Goal: Information Seeking & Learning: Learn about a topic

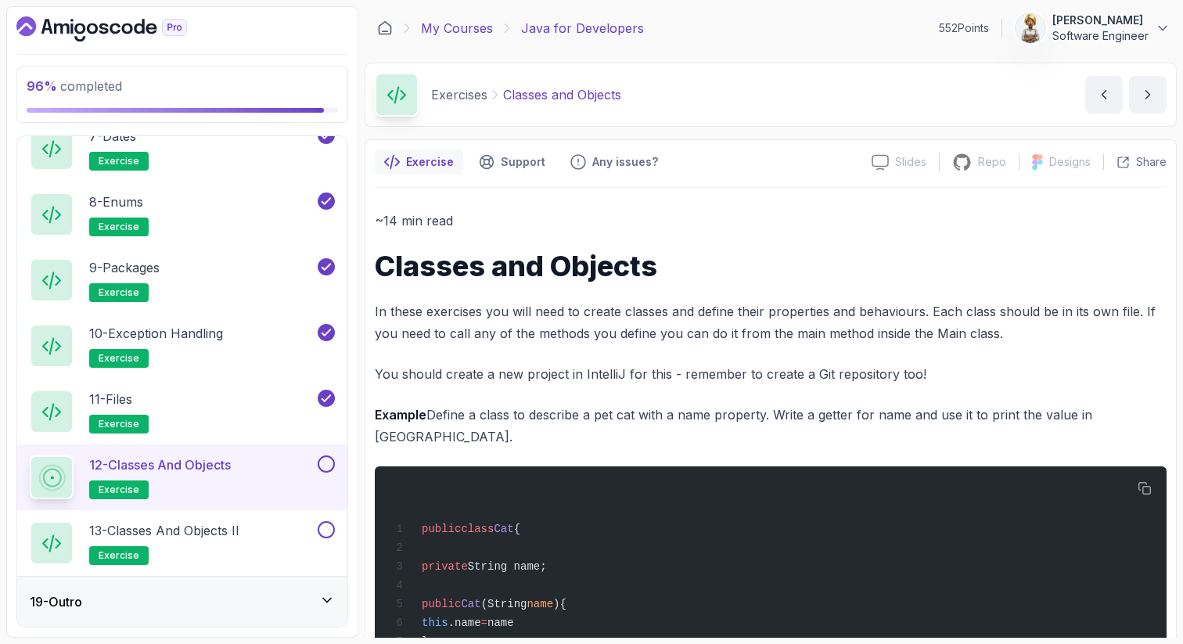
click at [444, 30] on link "My Courses" at bounding box center [457, 28] width 72 height 19
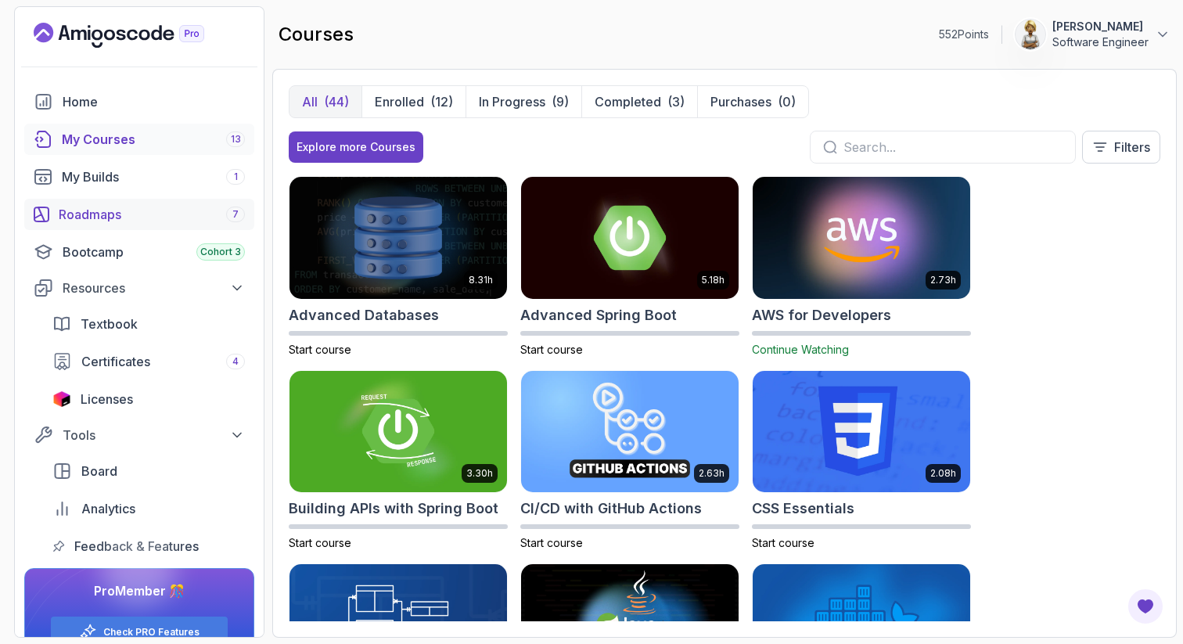
click at [92, 217] on div "Roadmaps 7" at bounding box center [152, 214] width 186 height 19
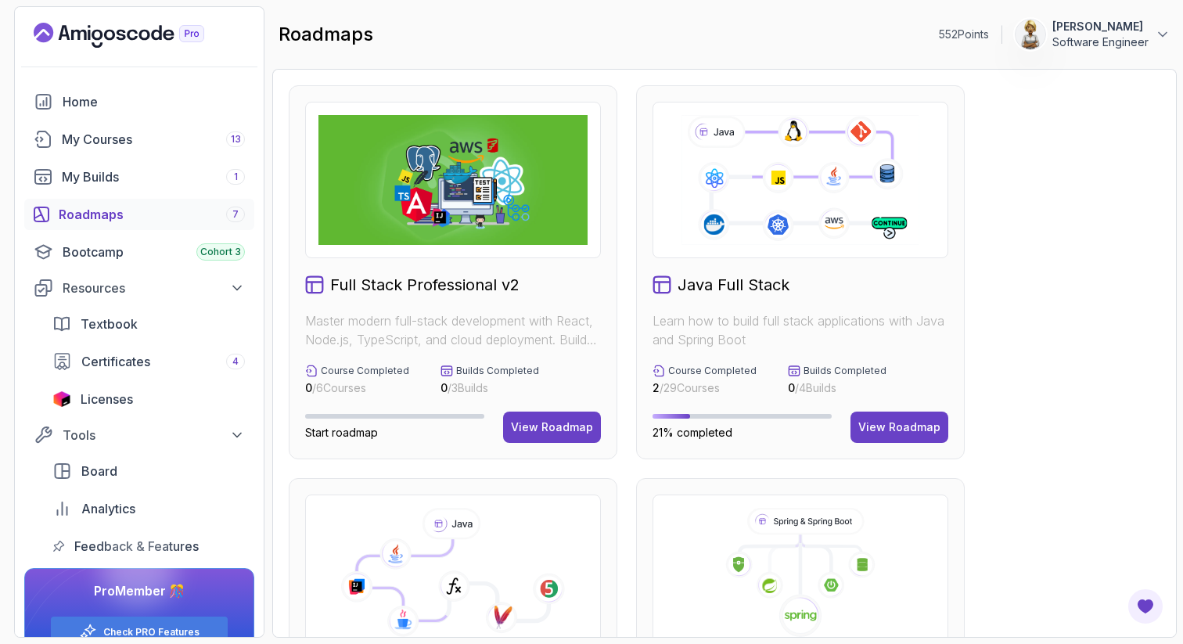
click at [579, 521] on icon at bounding box center [452, 573] width 269 height 130
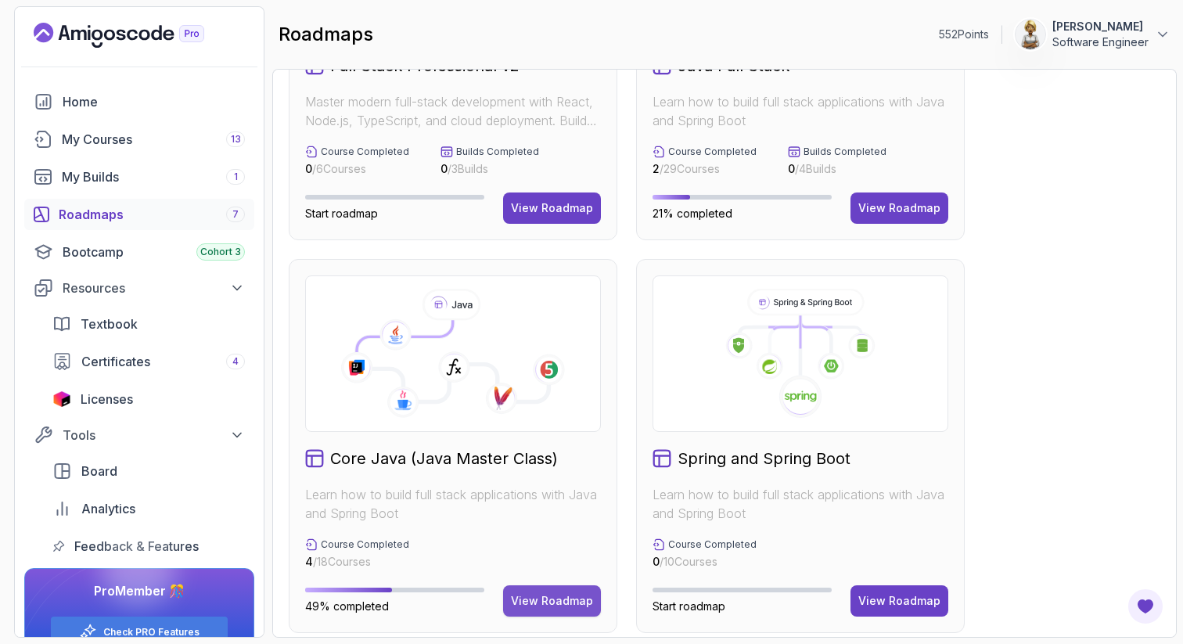
click at [549, 602] on div "View Roadmap" at bounding box center [552, 601] width 82 height 16
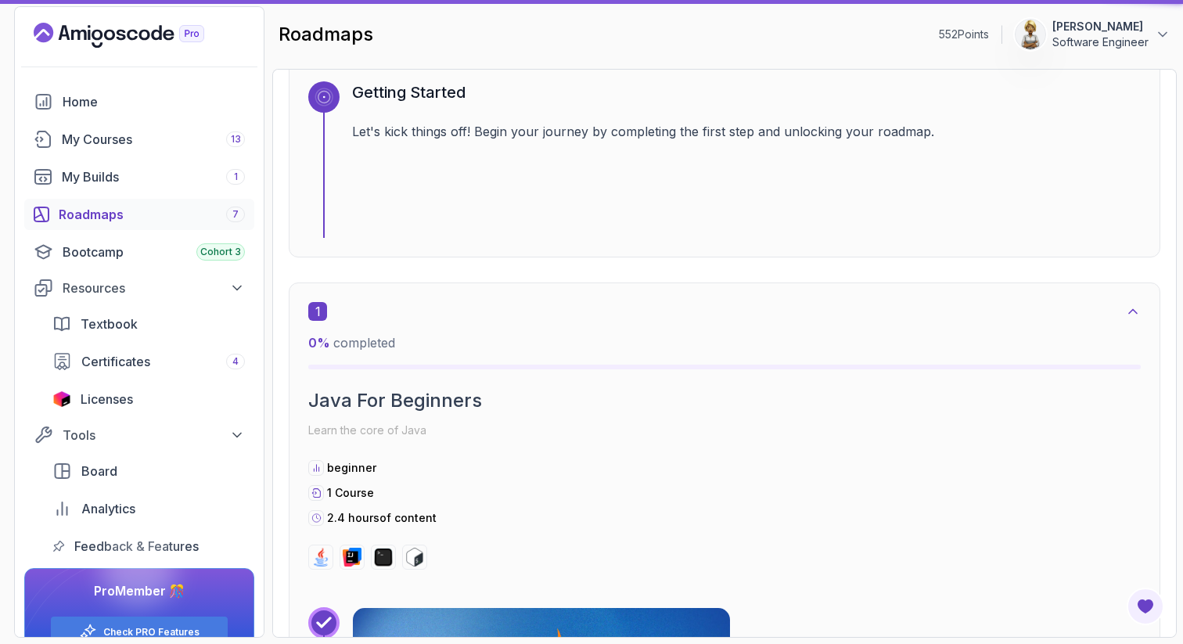
scroll to position [16, 0]
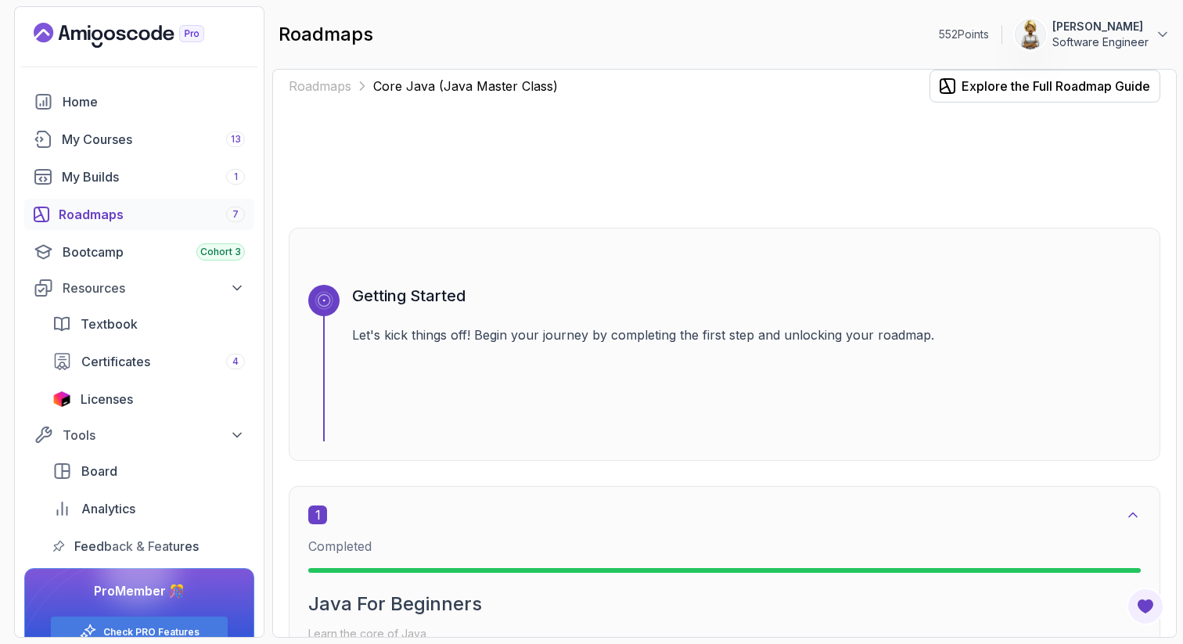
click at [1163, 324] on div "Roadmaps Core Java (Java Master Class) Explore the Full Roadmap Guide Getting S…" at bounding box center [724, 353] width 905 height 569
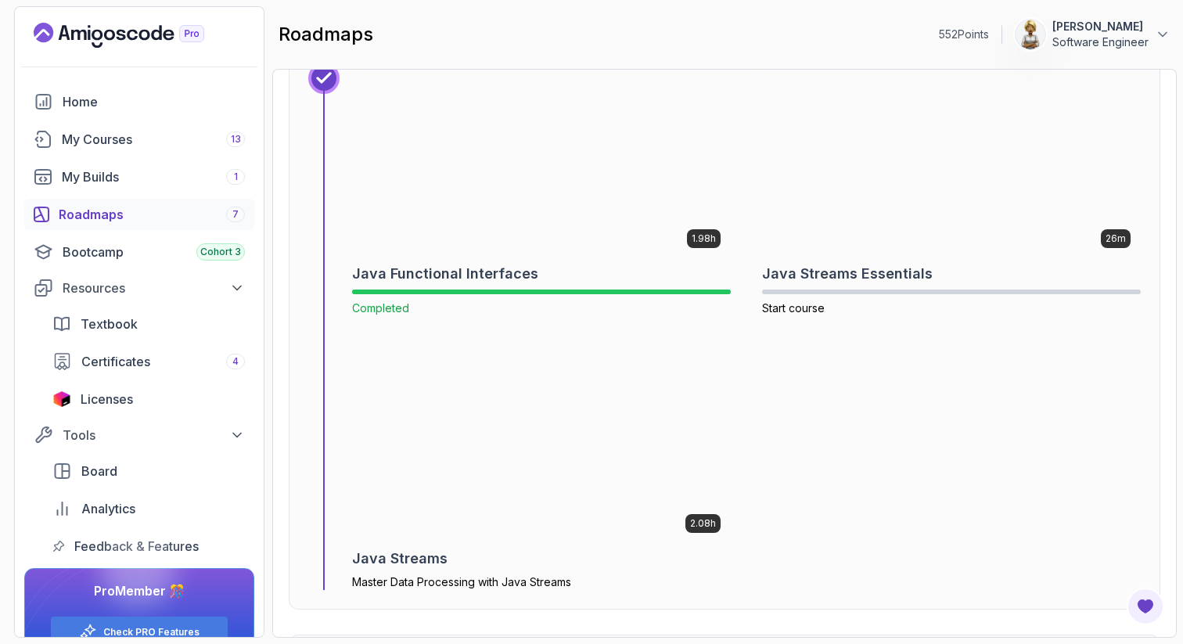
scroll to position [6401, 0]
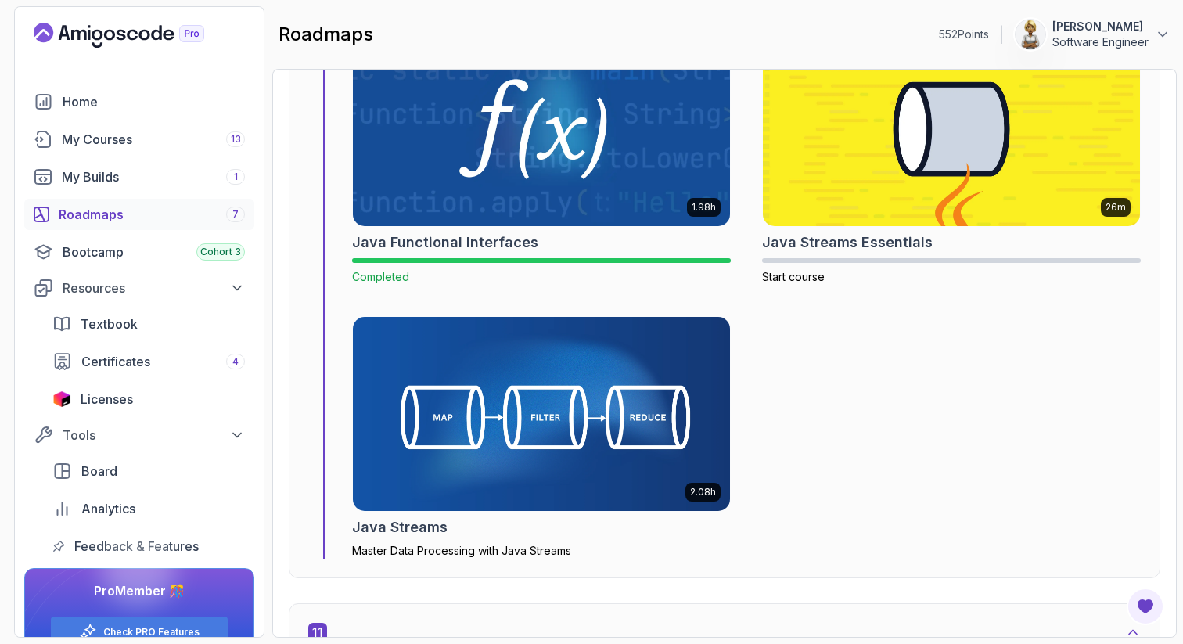
click at [576, 204] on img at bounding box center [542, 128] width 396 height 203
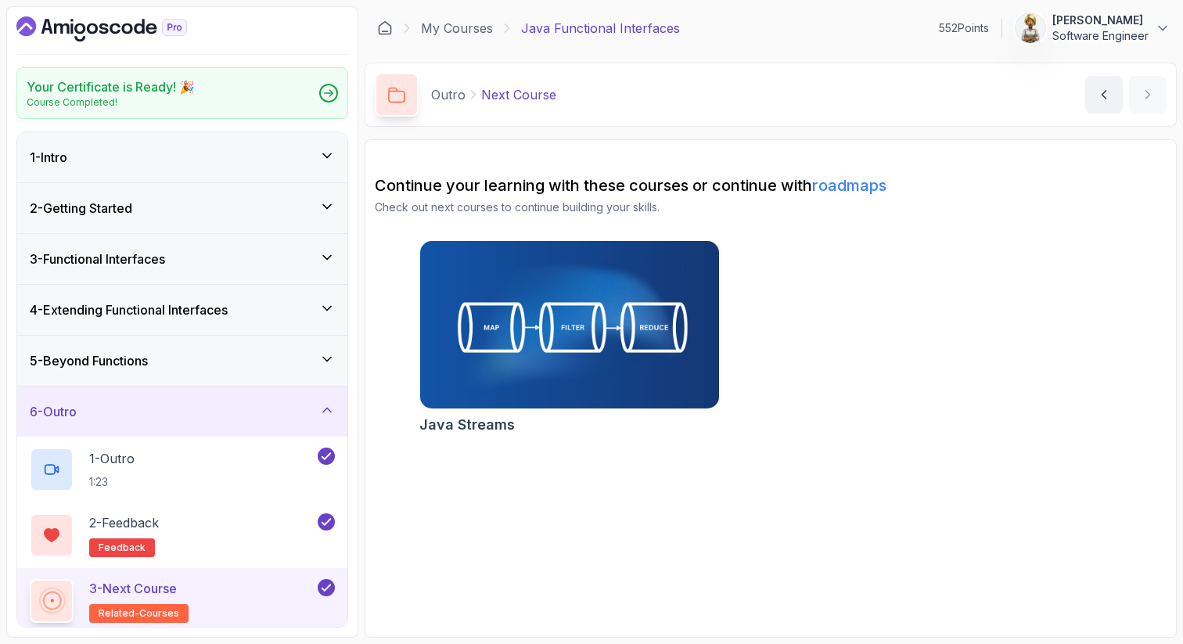
click at [847, 181] on link "roadmaps" at bounding box center [849, 185] width 74 height 19
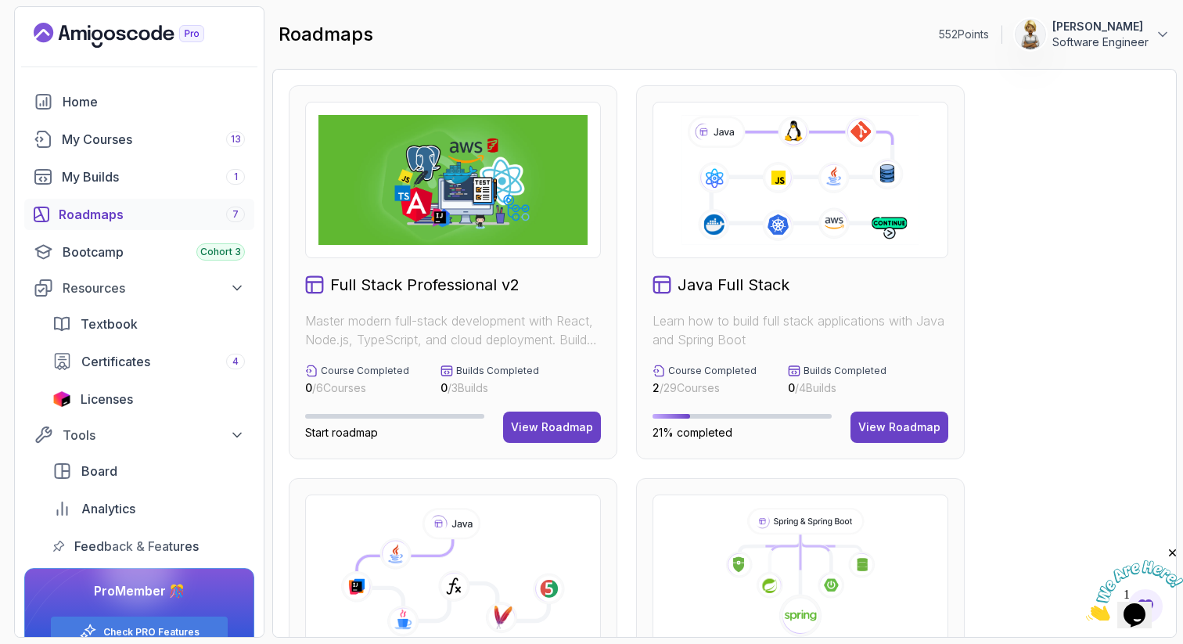
click at [506, 536] on icon at bounding box center [452, 573] width 269 height 130
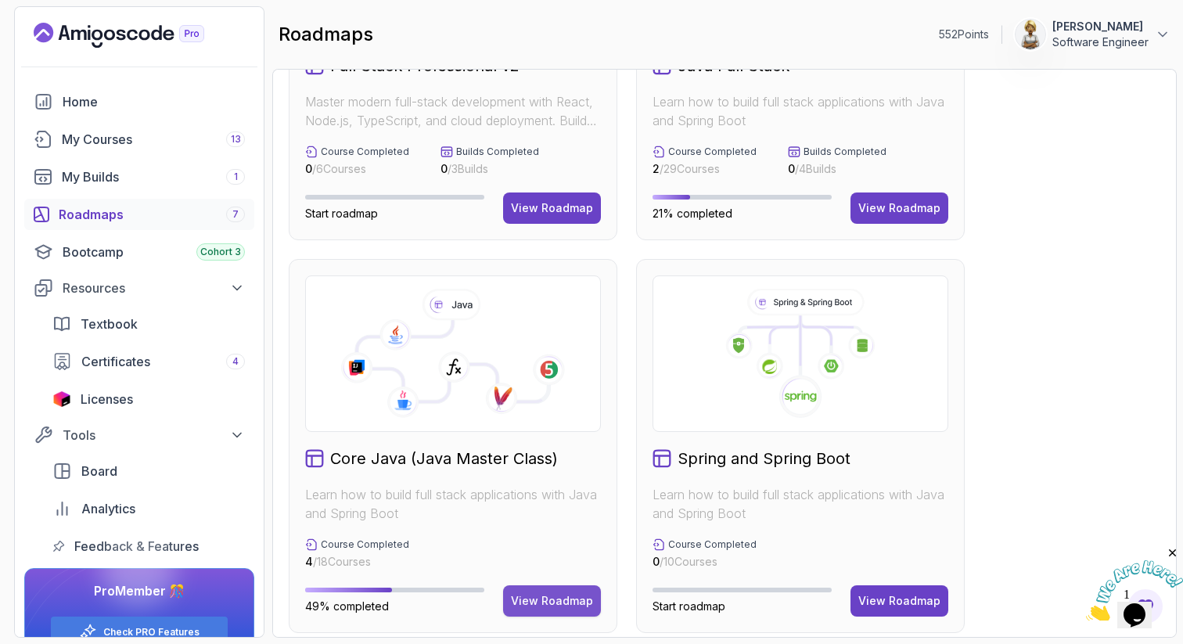
scroll to position [313, 0]
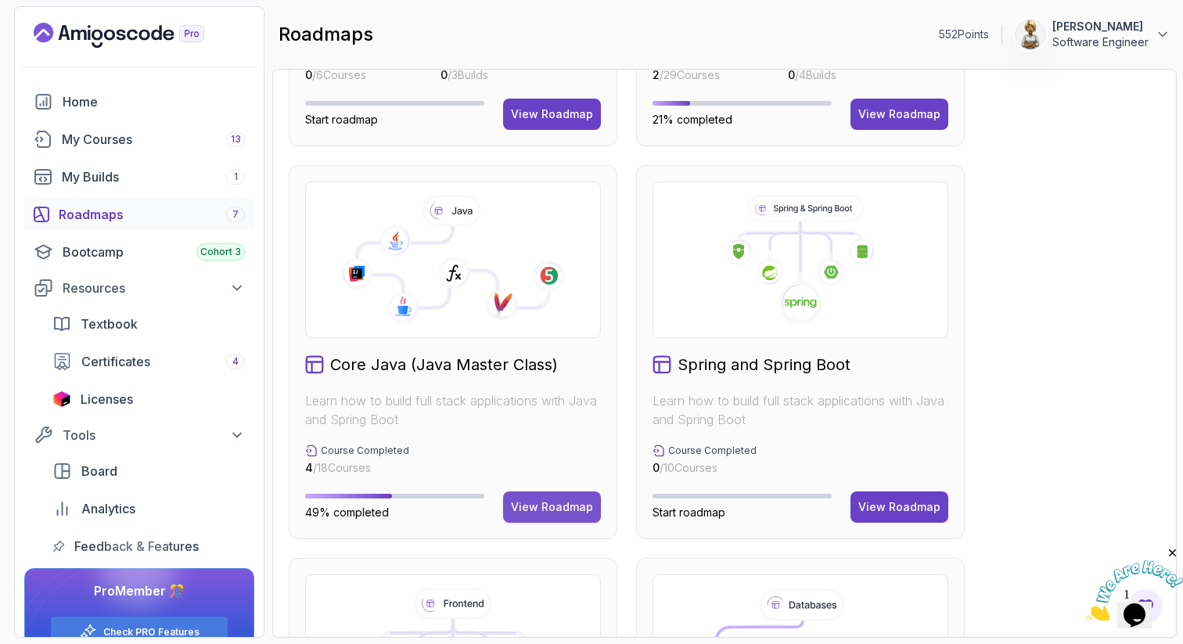
click at [544, 514] on div "View Roadmap" at bounding box center [552, 507] width 82 height 16
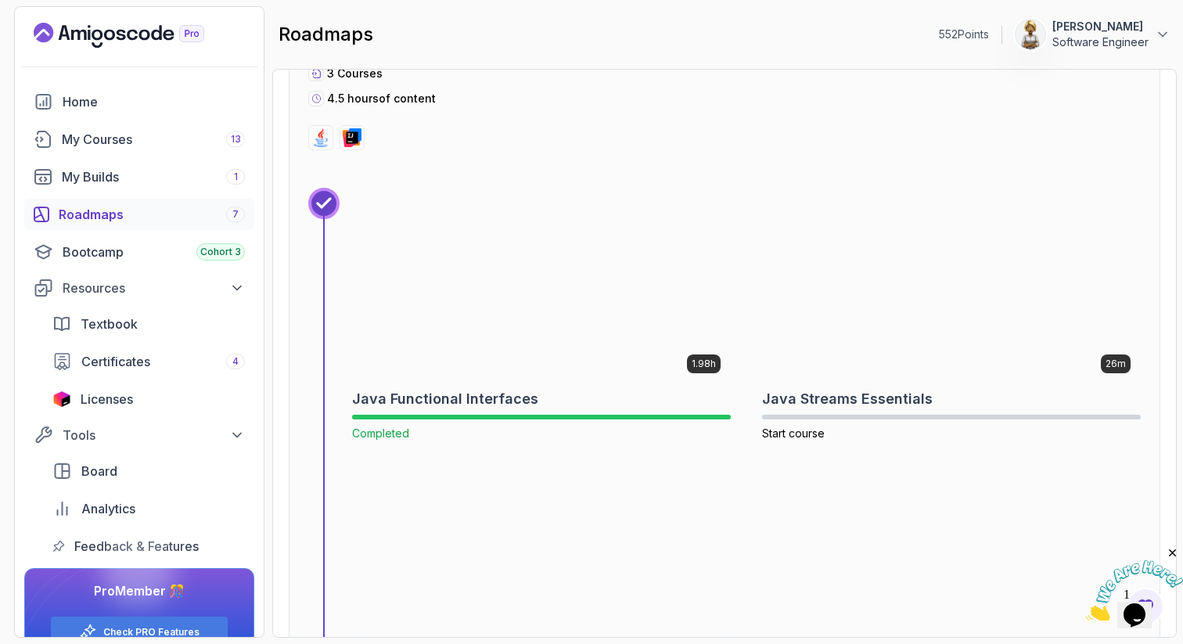
scroll to position [6276, 0]
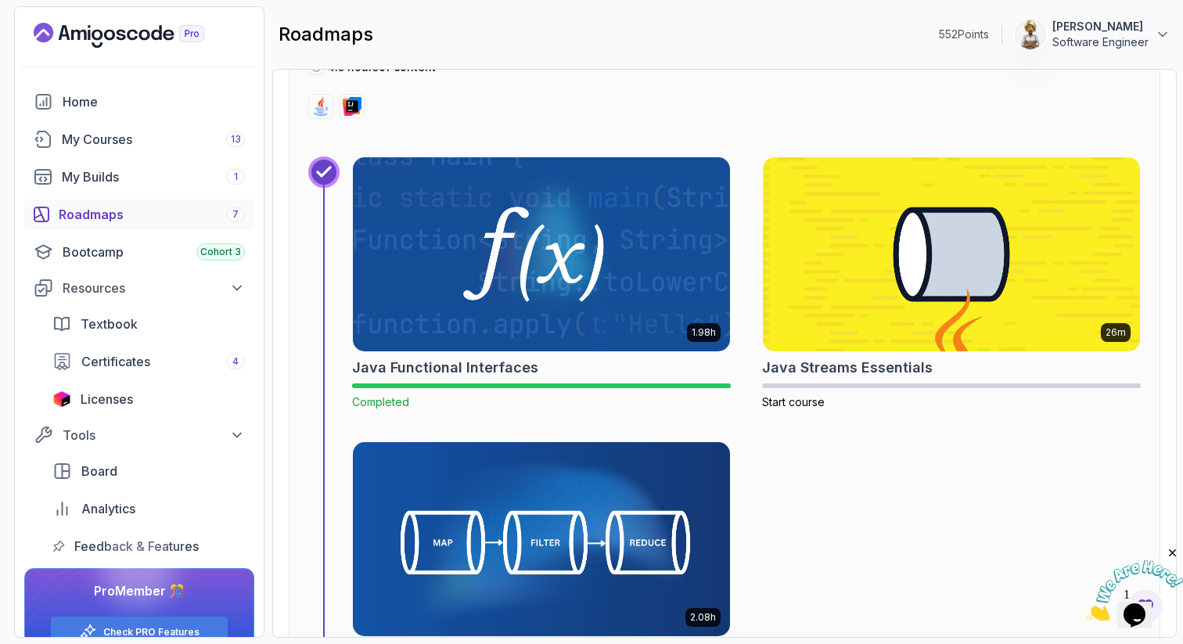
click at [544, 514] on img at bounding box center [541, 539] width 377 height 194
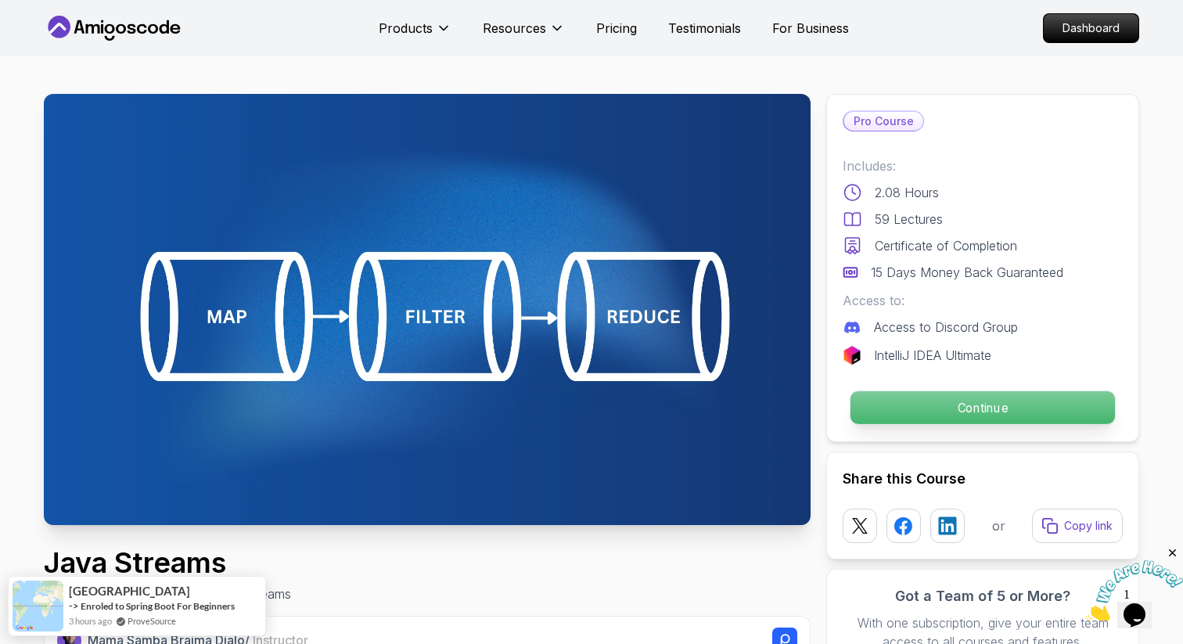
click at [946, 401] on p "Continue" at bounding box center [983, 407] width 264 height 33
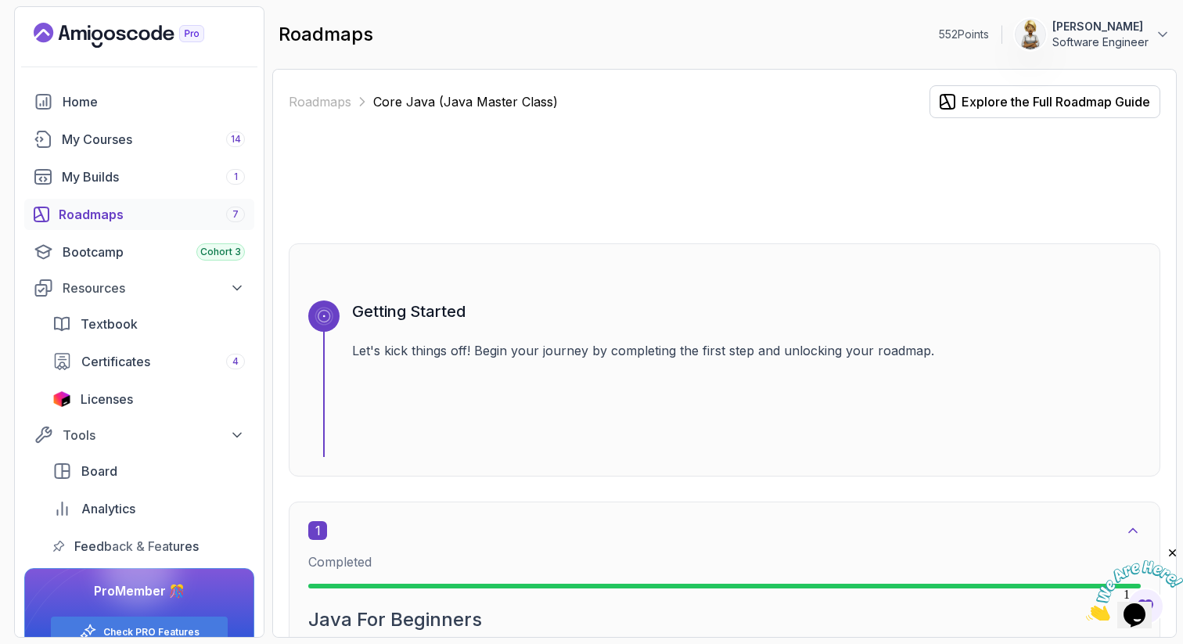
click at [285, 437] on div "Roadmaps Core Java (Java Master Class) Explore the Full Roadmap Guide Getting S…" at bounding box center [724, 353] width 905 height 569
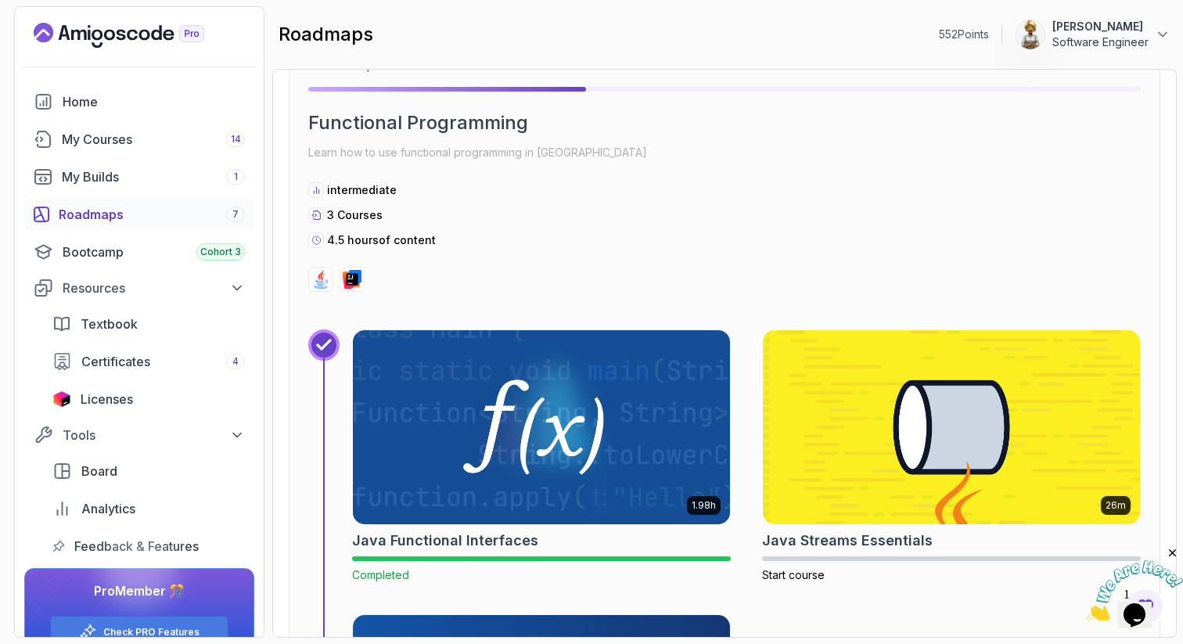
scroll to position [6135, 0]
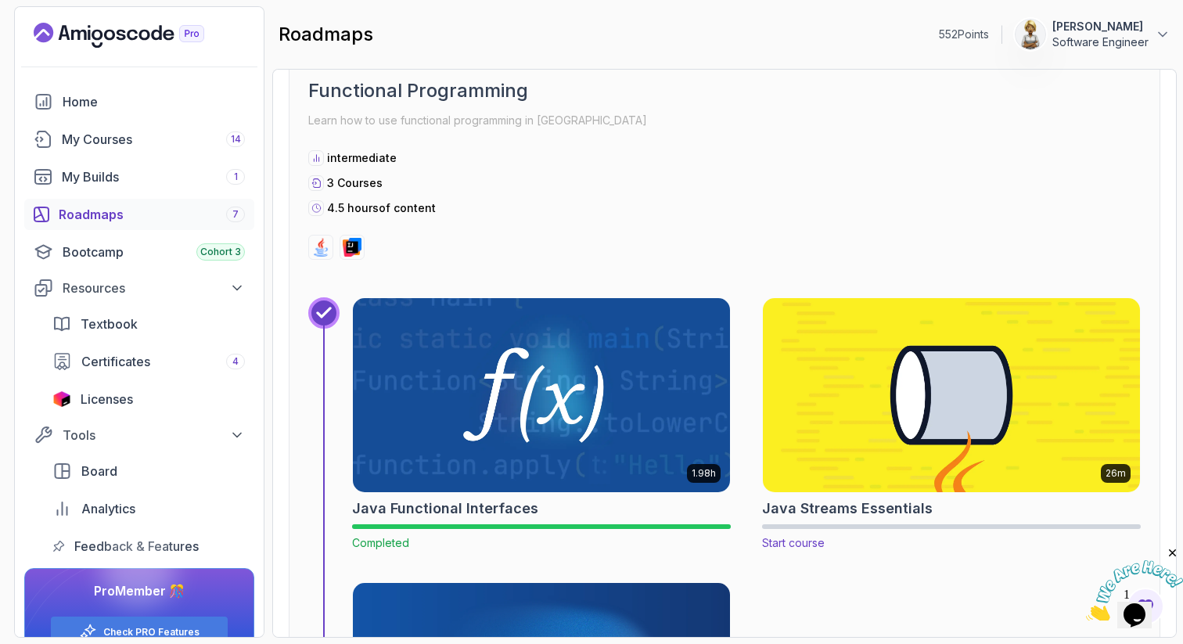
click at [941, 458] on img at bounding box center [952, 394] width 396 height 203
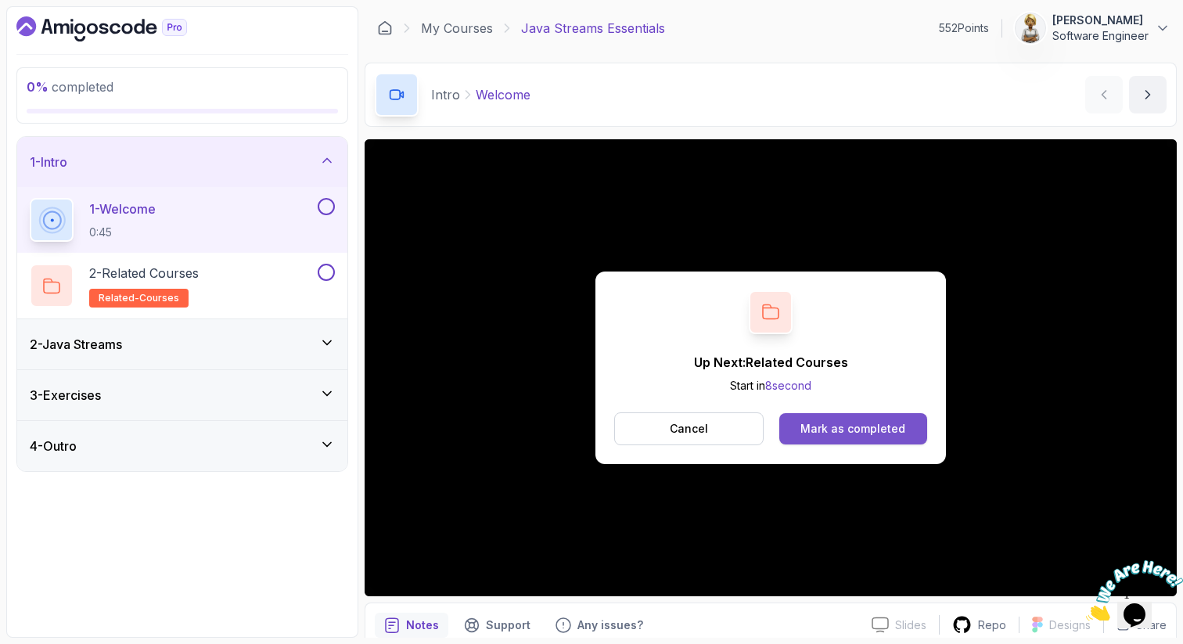
click at [856, 426] on div "Mark as completed" at bounding box center [853, 429] width 105 height 16
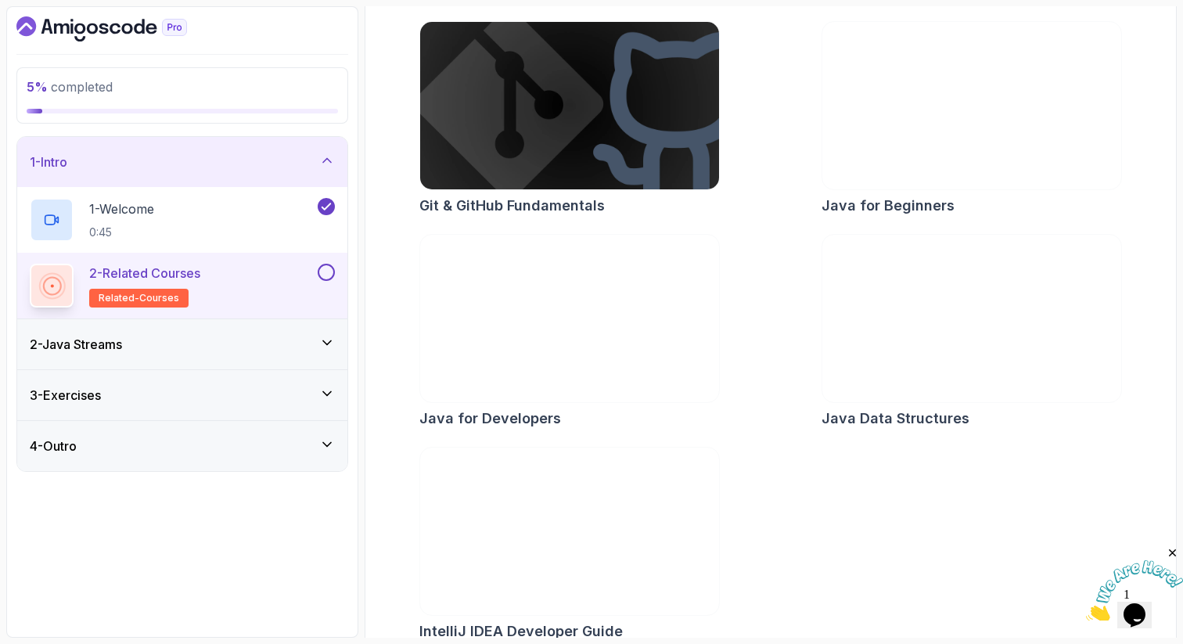
scroll to position [239, 0]
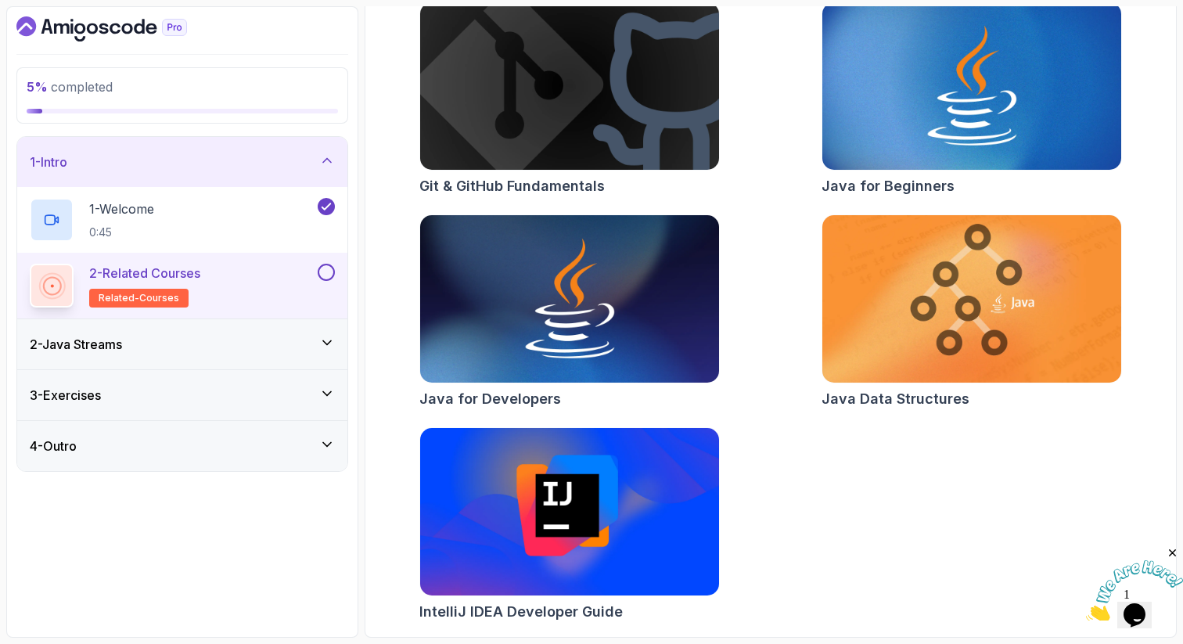
click at [326, 271] on button at bounding box center [326, 272] width 17 height 17
click at [786, 228] on div "Git & GitHub Fundamentals Java for Beginners Java for Developers Java Data Stru…" at bounding box center [771, 315] width 792 height 626
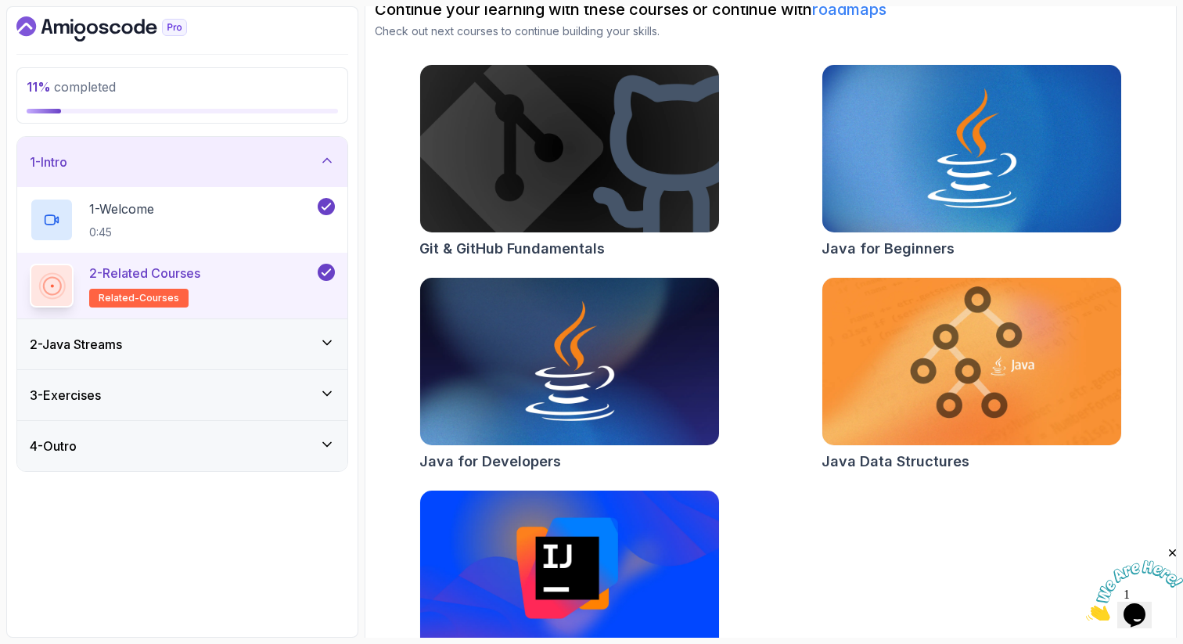
scroll to position [145, 0]
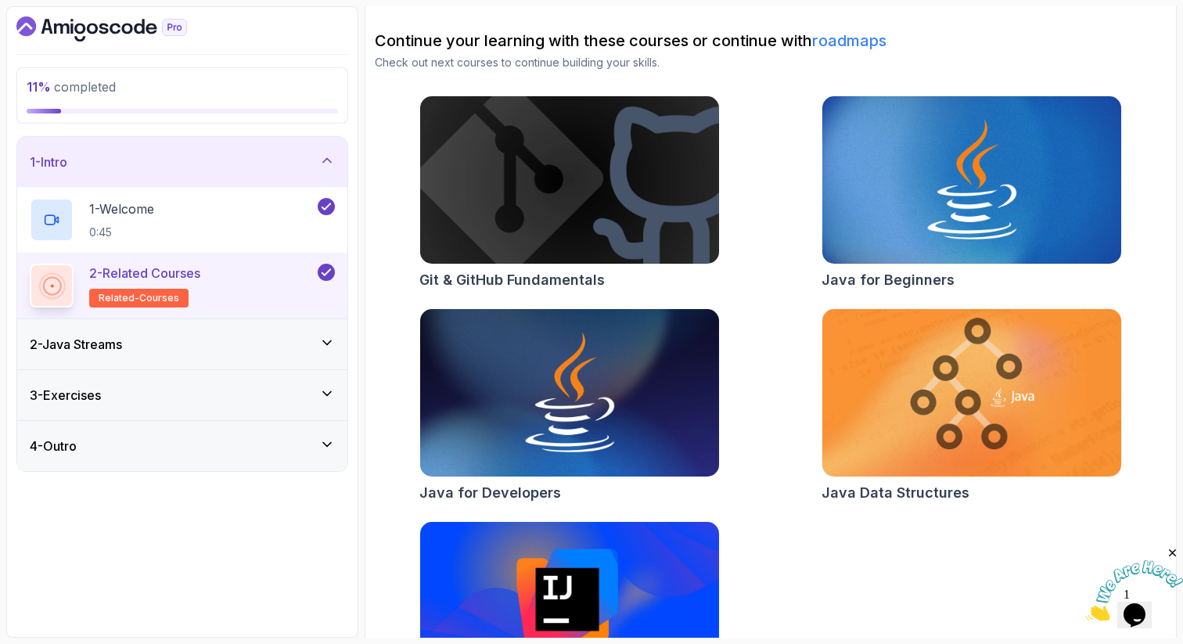
click at [333, 342] on icon at bounding box center [327, 343] width 16 height 16
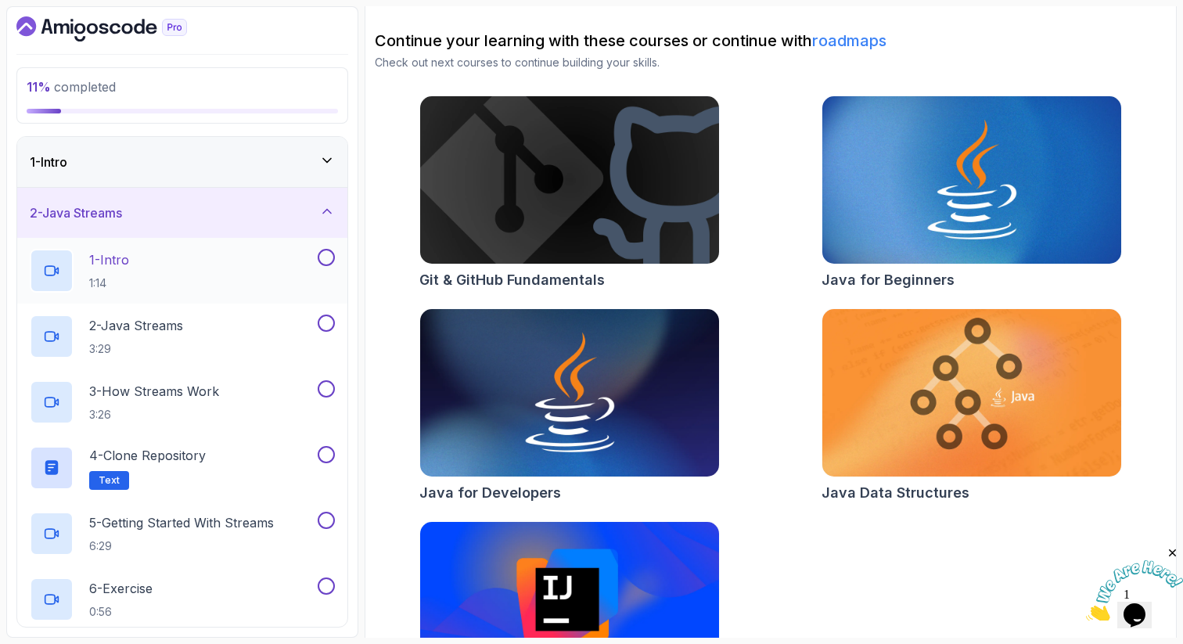
click at [300, 253] on div "1 - Intro 1:14" at bounding box center [172, 271] width 285 height 44
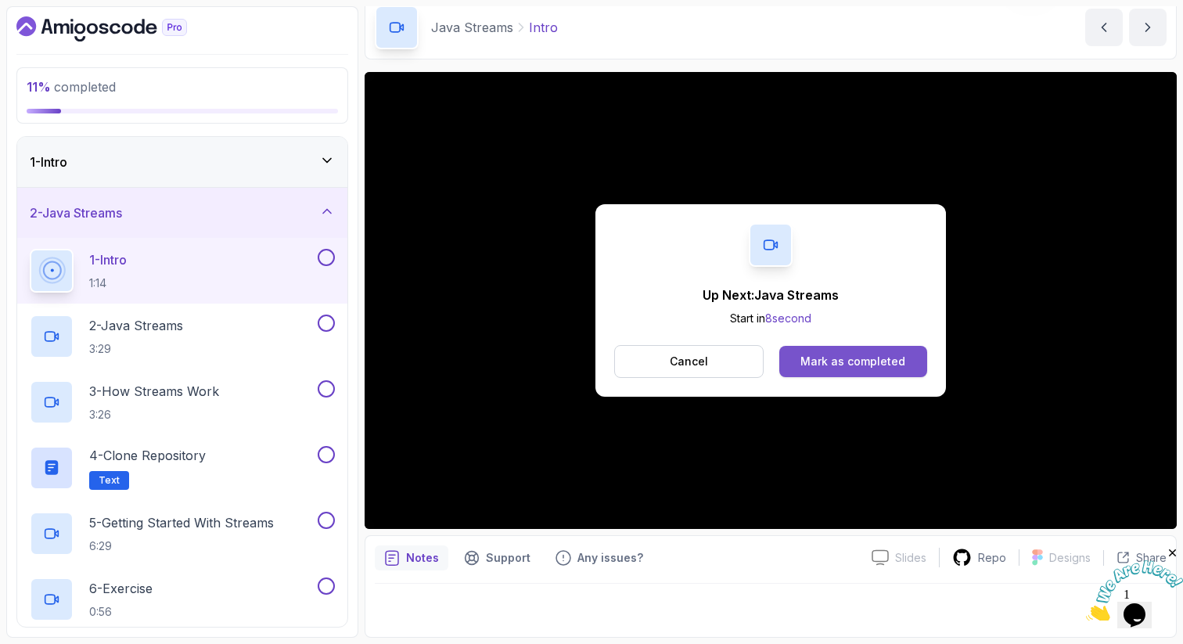
click at [834, 352] on button "Mark as completed" at bounding box center [853, 361] width 148 height 31
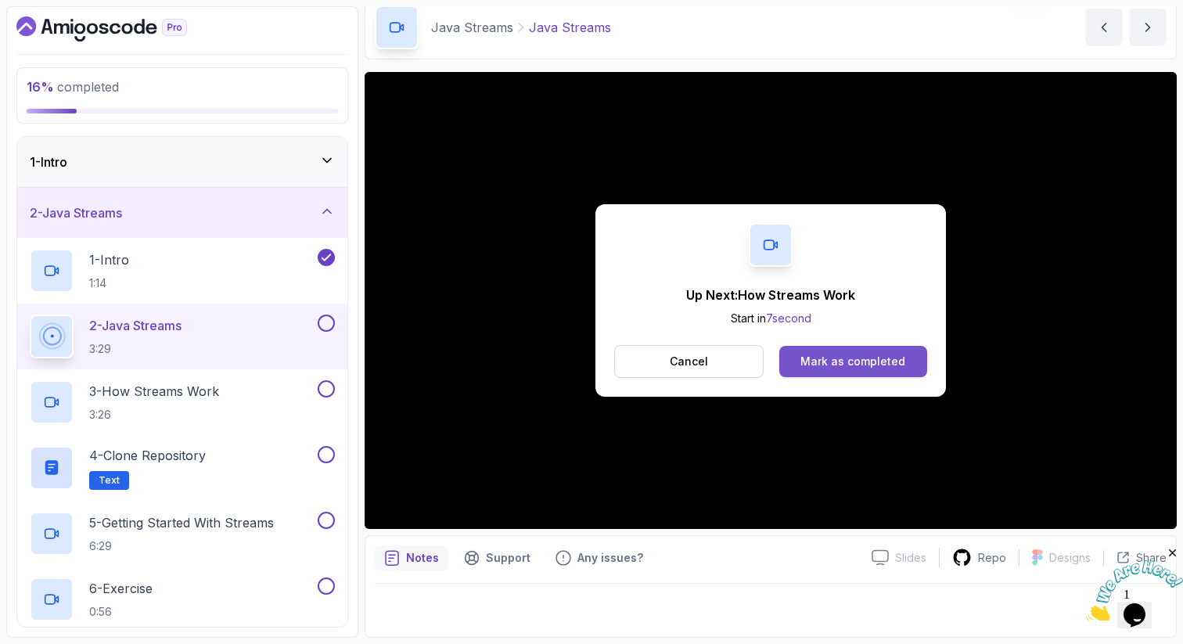
click at [808, 354] on div "Mark as completed" at bounding box center [853, 362] width 105 height 16
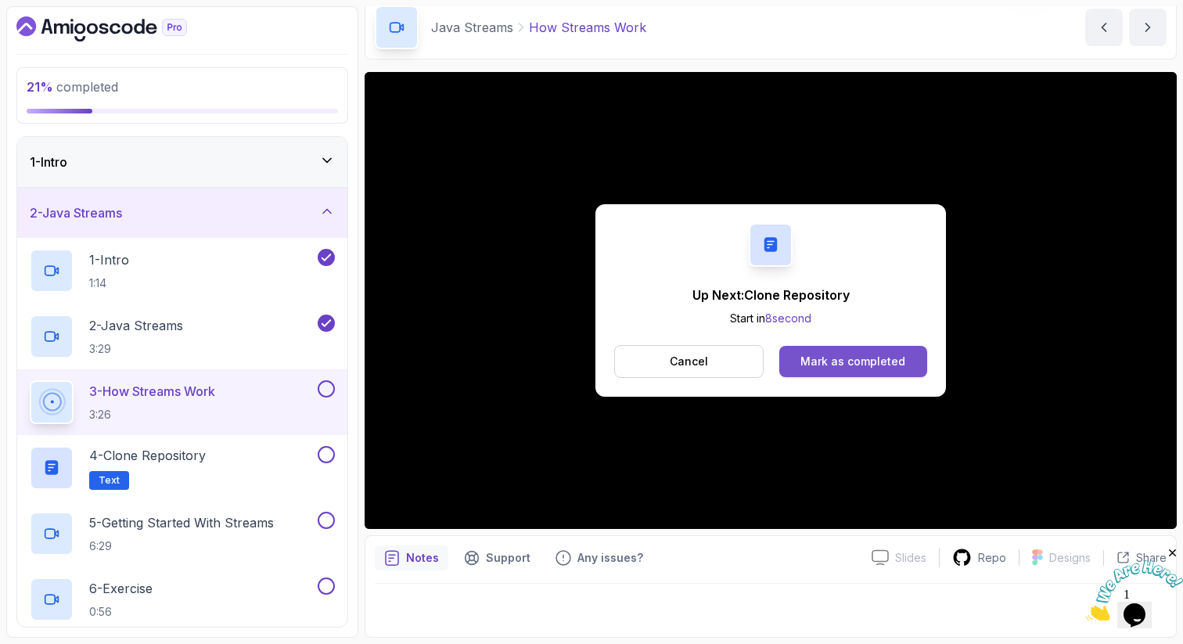
click at [865, 350] on button "Mark as completed" at bounding box center [853, 361] width 148 height 31
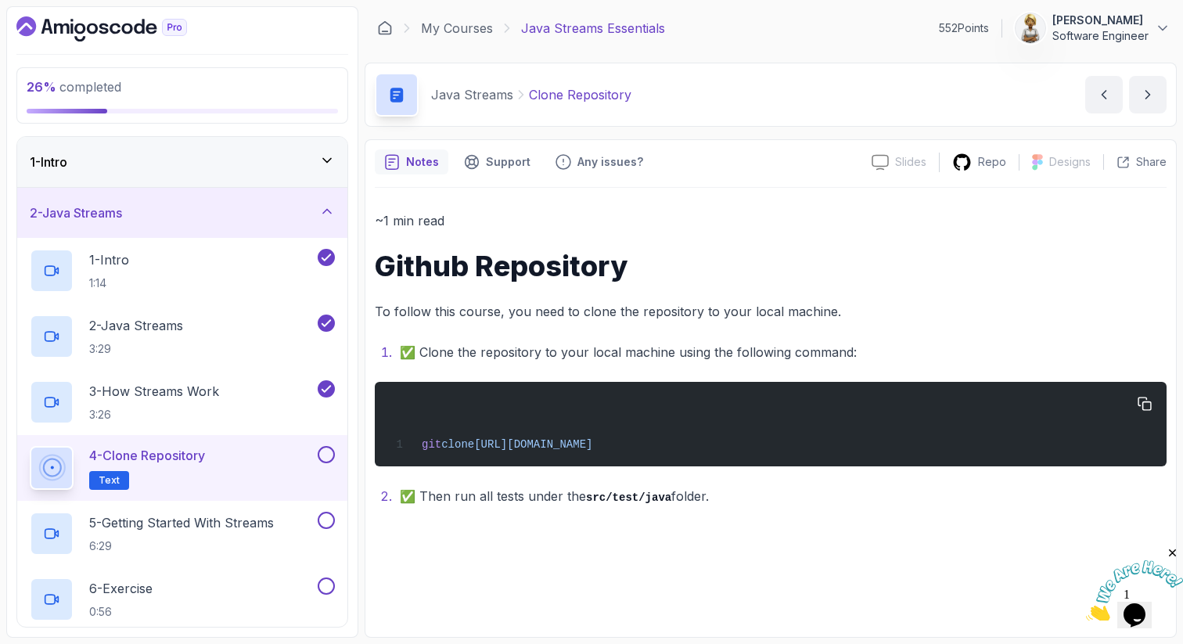
drag, startPoint x: 803, startPoint y: 442, endPoint x: 417, endPoint y: 448, distance: 385.8
click at [417, 450] on div "git clone https://github.com/amigoscode/java-streams.git" at bounding box center [770, 424] width 767 height 66
copy span "git clone https://github.com/amigoscode/java-streams.git"
click at [324, 449] on button at bounding box center [326, 454] width 17 height 17
click at [232, 540] on p "6:29" at bounding box center [181, 546] width 185 height 16
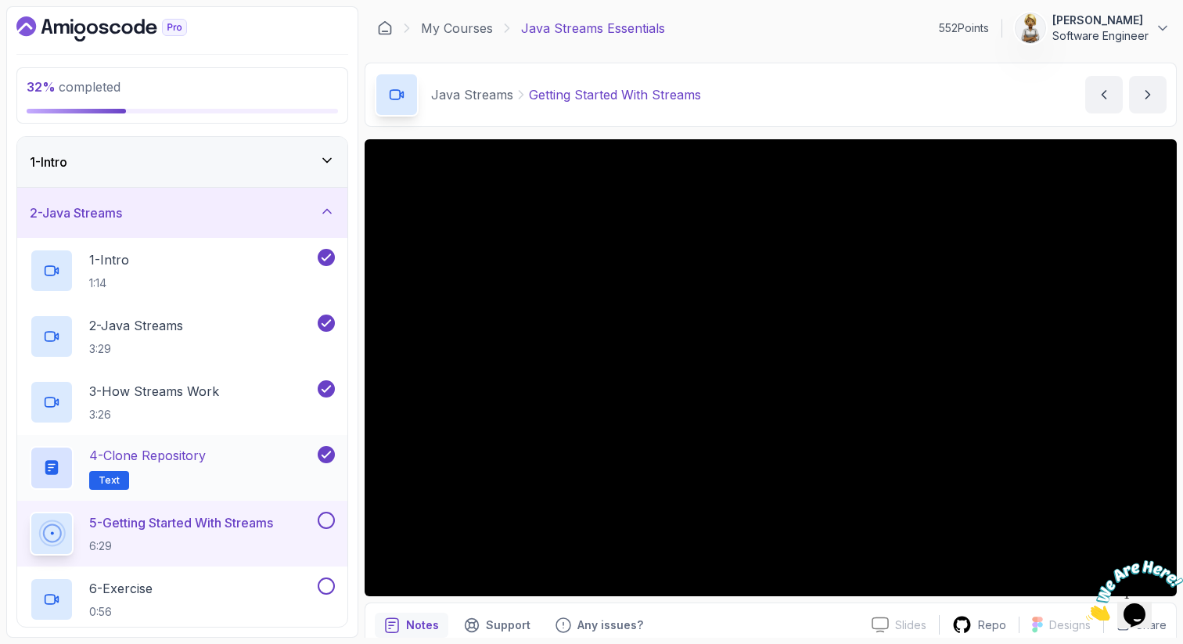
click at [243, 465] on div "4 - Clone Repository Text" at bounding box center [172, 468] width 285 height 44
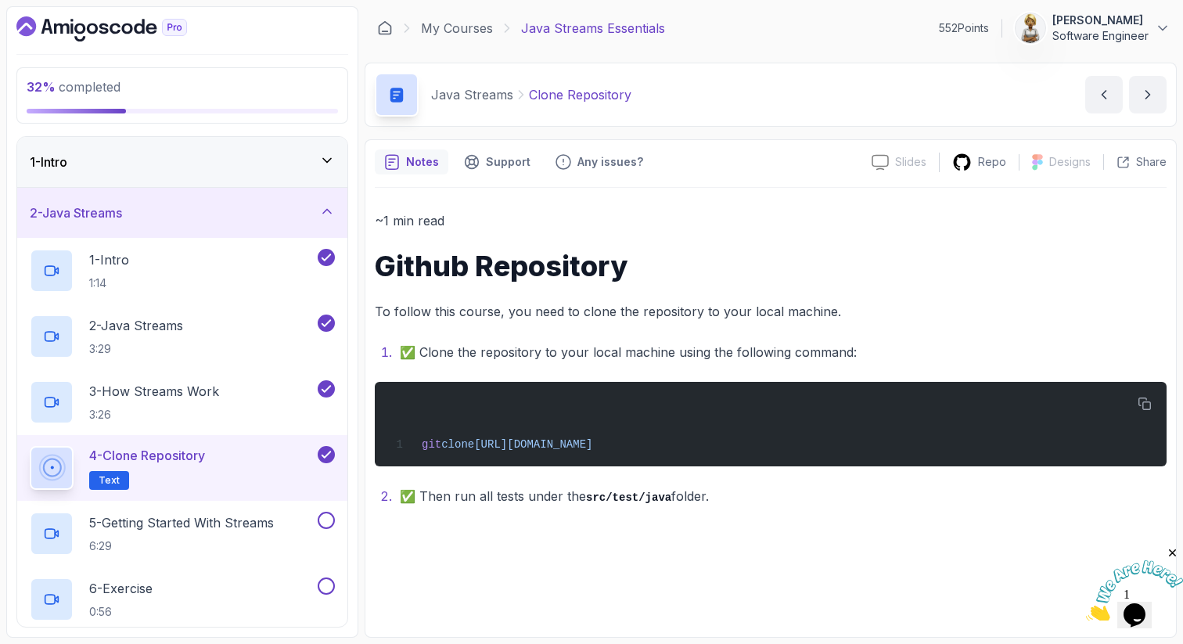
click at [581, 545] on div "~1 min read Github Repository To follow this course, you need to clone the repo…" at bounding box center [771, 408] width 792 height 440
click at [191, 531] on p "5 - Getting Started With Streams" at bounding box center [181, 522] width 185 height 19
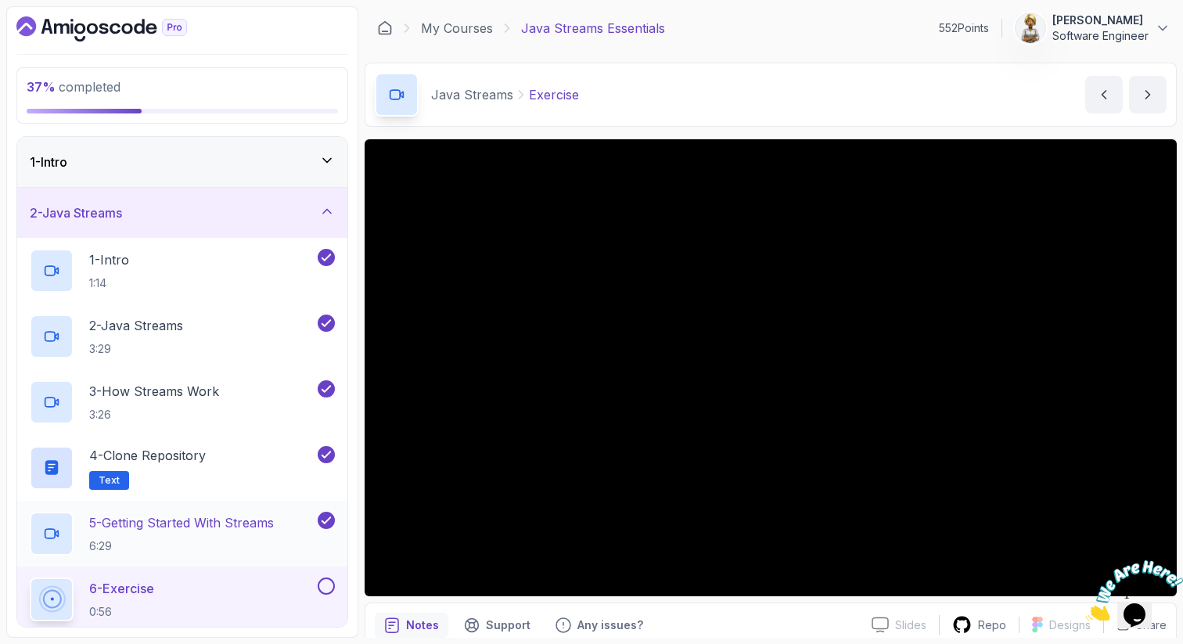
click at [189, 529] on p "5 - Getting Started With Streams" at bounding box center [181, 522] width 185 height 19
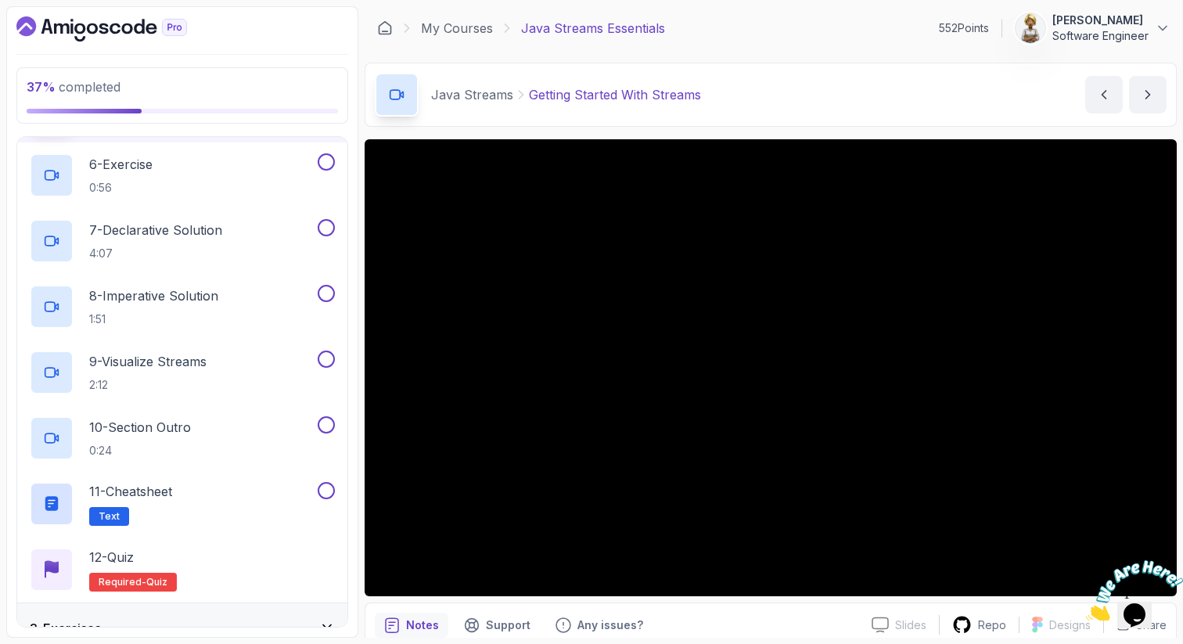
scroll to position [438, 0]
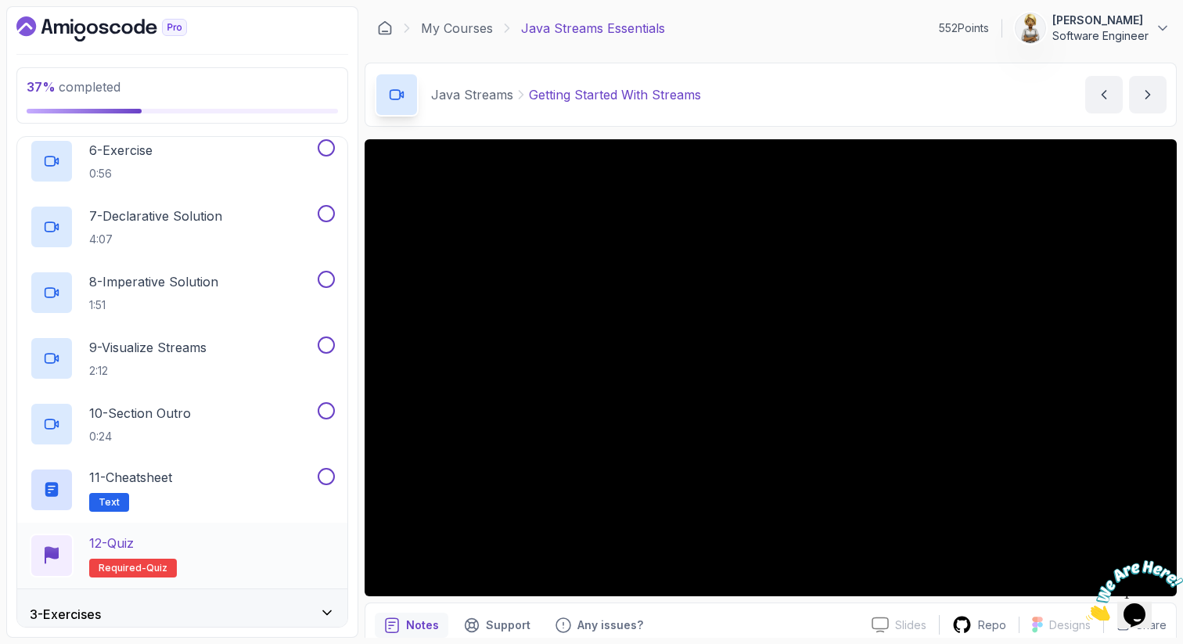
click at [178, 534] on div "12 - Quiz Required- quiz" at bounding box center [182, 556] width 305 height 44
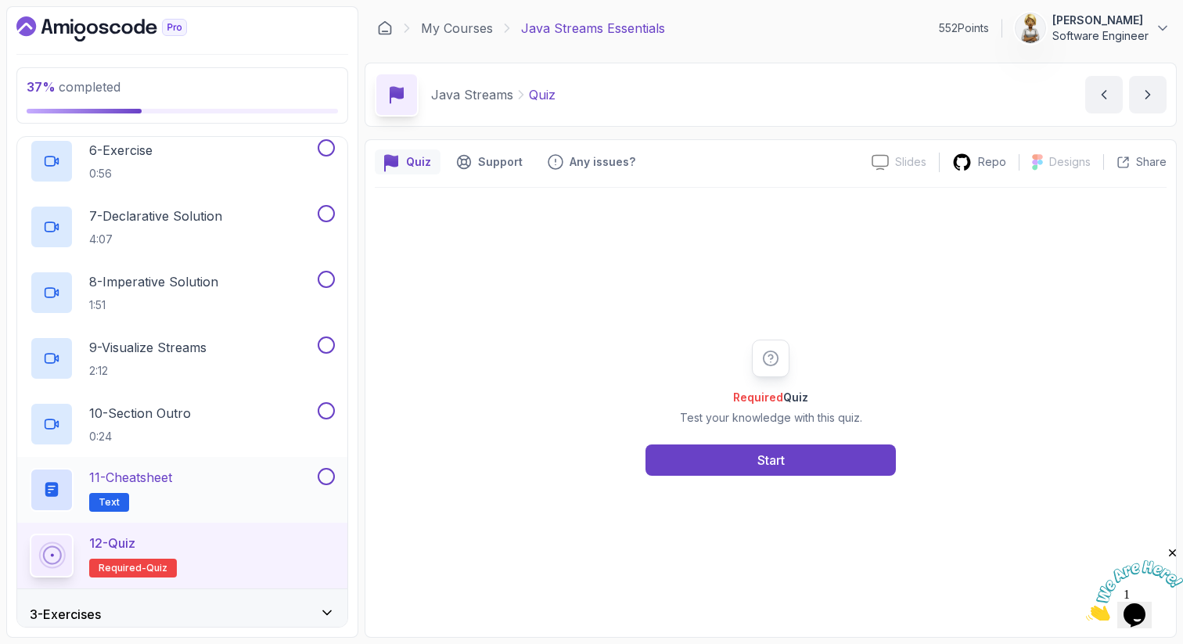
click at [210, 476] on div "11 - Cheatsheet Text" at bounding box center [172, 490] width 285 height 44
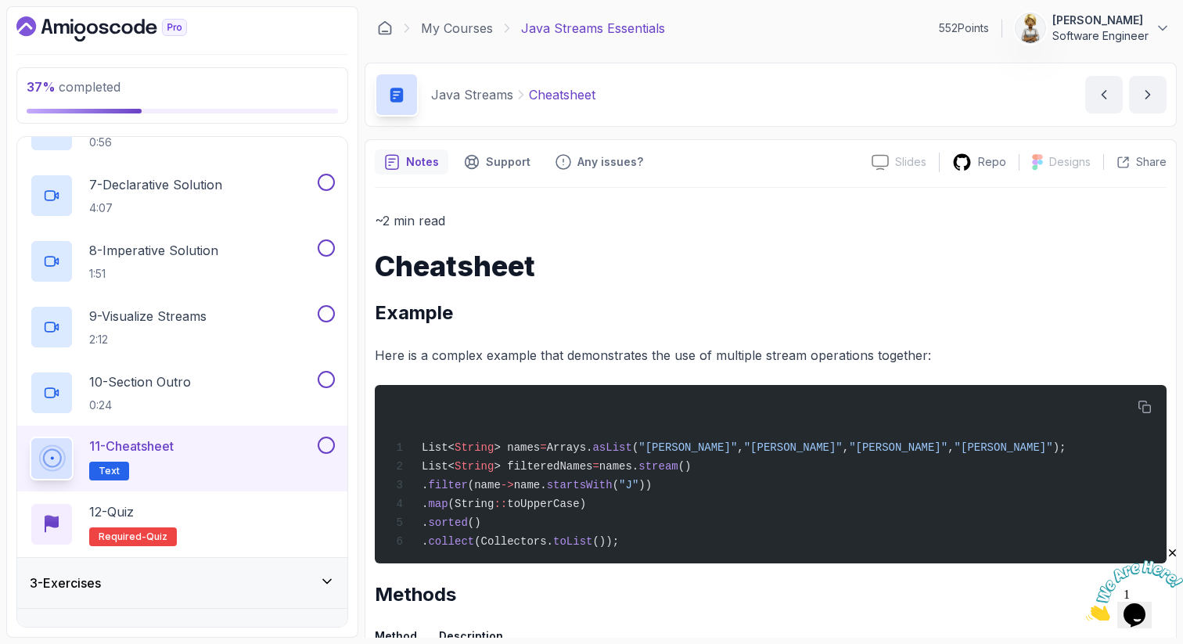
scroll to position [501, 0]
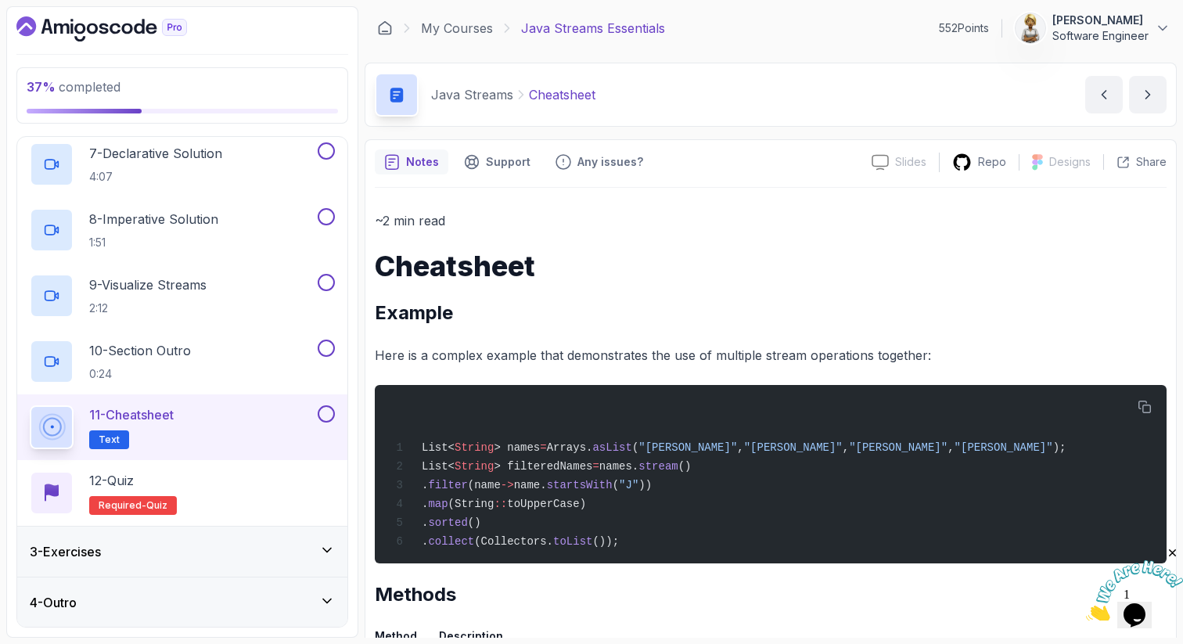
click at [332, 544] on icon at bounding box center [327, 550] width 16 height 16
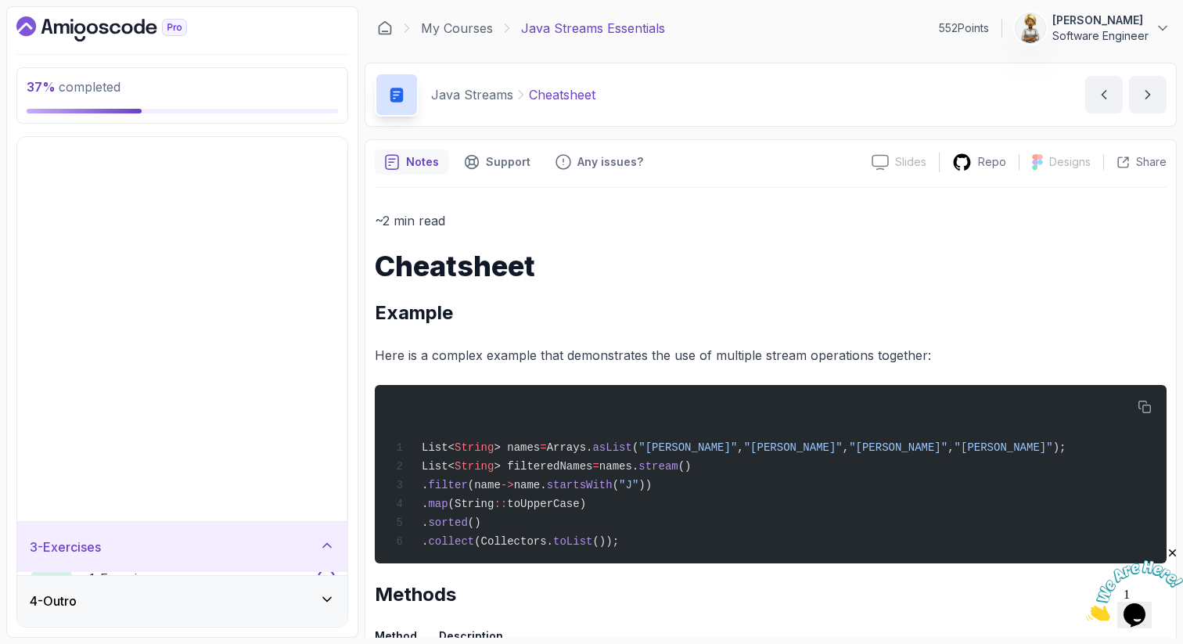
scroll to position [0, 0]
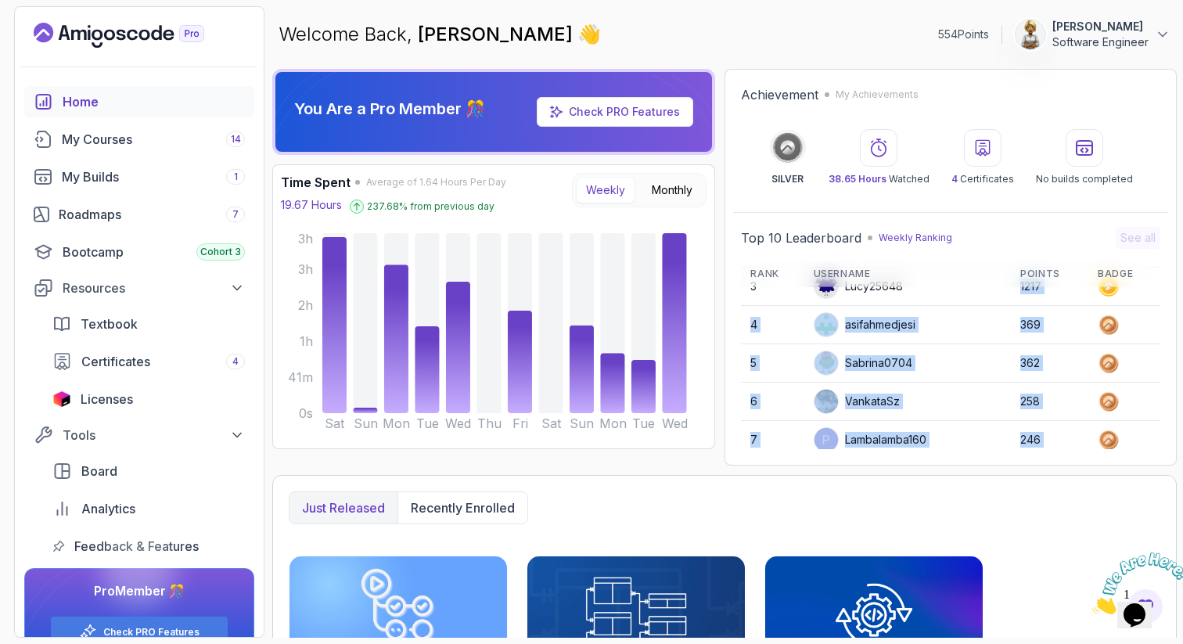
scroll to position [221, 0]
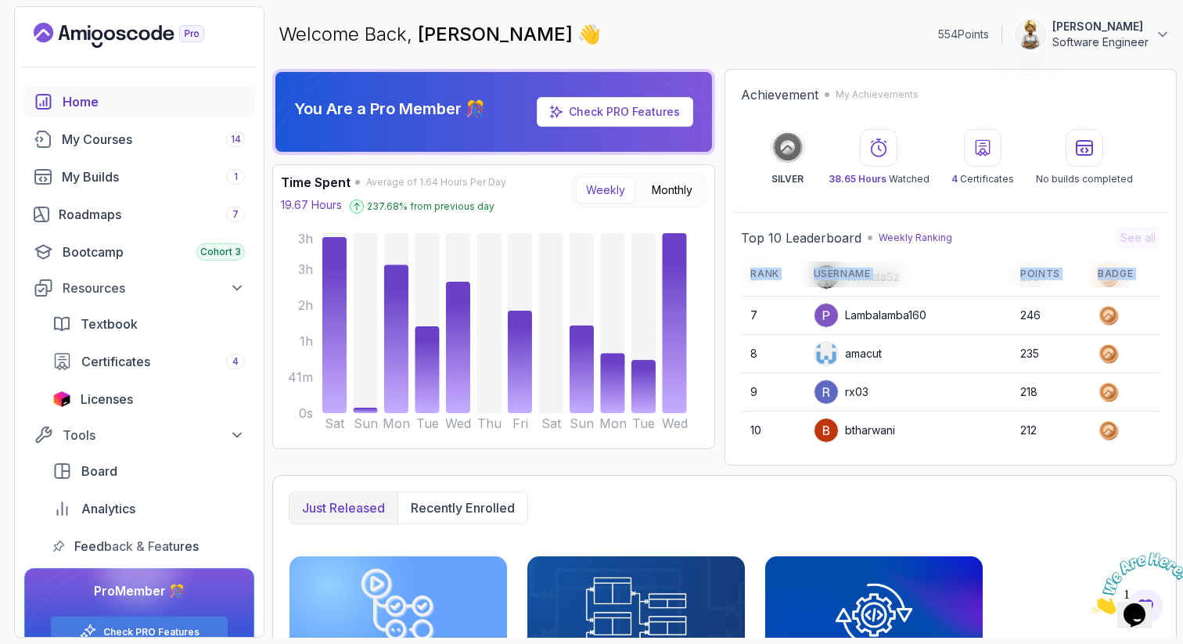
drag, startPoint x: 880, startPoint y: 401, endPoint x: 875, endPoint y: 450, distance: 49.6
click at [875, 452] on div "Top 10 Leaderboard Weekly Ranking See all Rank Username Points Badge 1 wseang 1…" at bounding box center [950, 338] width 435 height 238
click at [868, 427] on div "btharwani" at bounding box center [854, 430] width 81 height 25
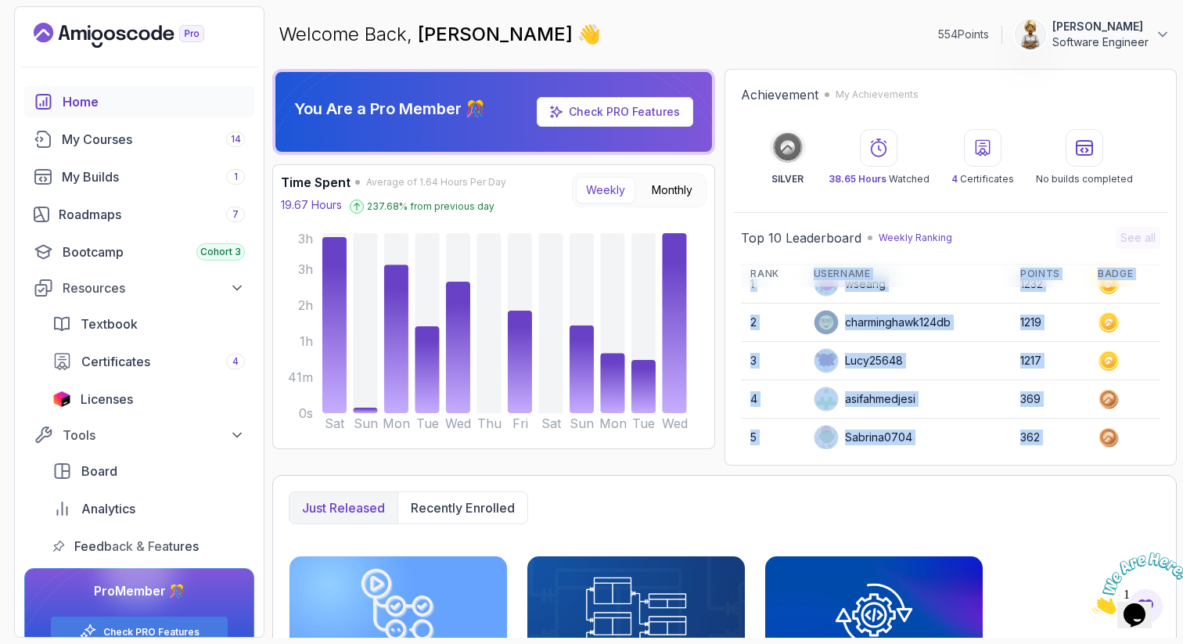
scroll to position [0, 0]
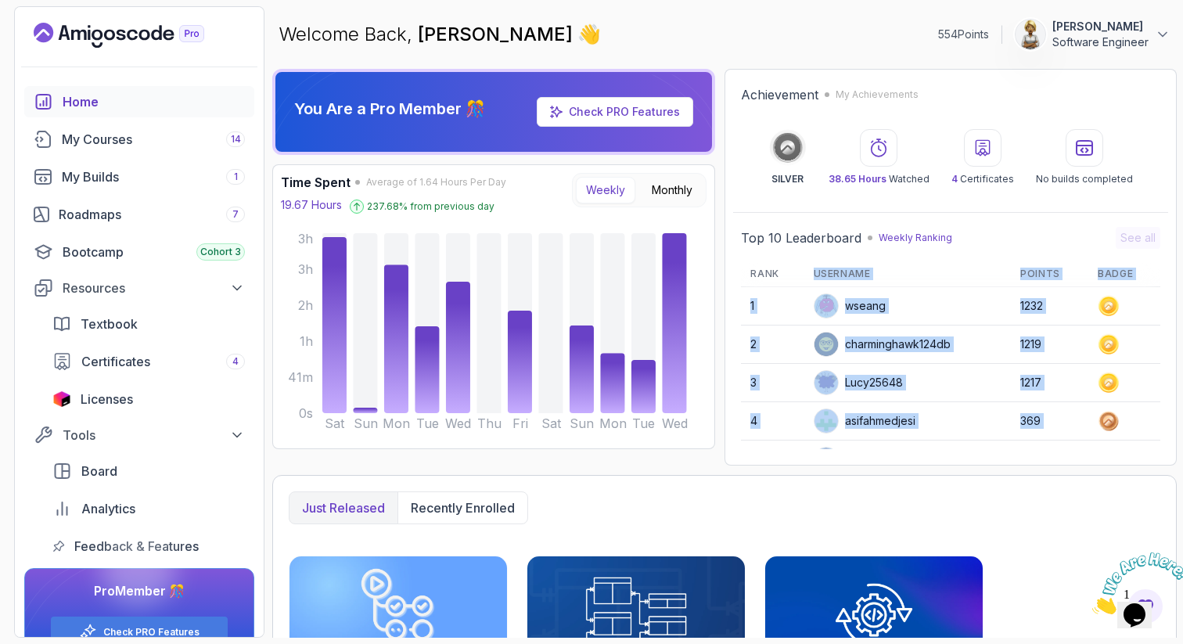
drag, startPoint x: 866, startPoint y: 322, endPoint x: 882, endPoint y: 266, distance: 57.7
click at [882, 266] on table "Rank Username Points Badge 1 wseang 1232 2 charminghawk124db 1219 3 Lucy25648 1…" at bounding box center [950, 465] width 419 height 408
